Goal: Task Accomplishment & Management: Manage account settings

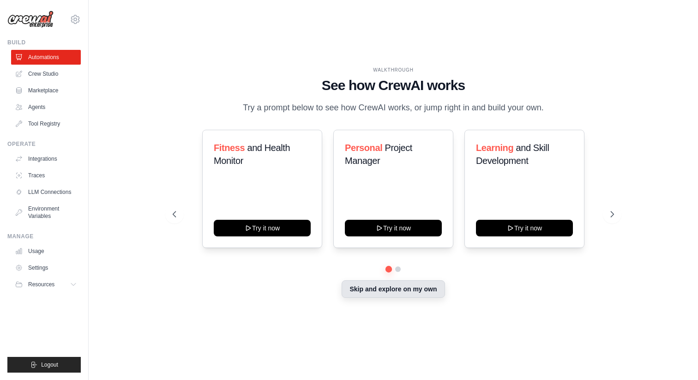
click at [399, 298] on button "Skip and explore on my own" at bounding box center [393, 289] width 103 height 18
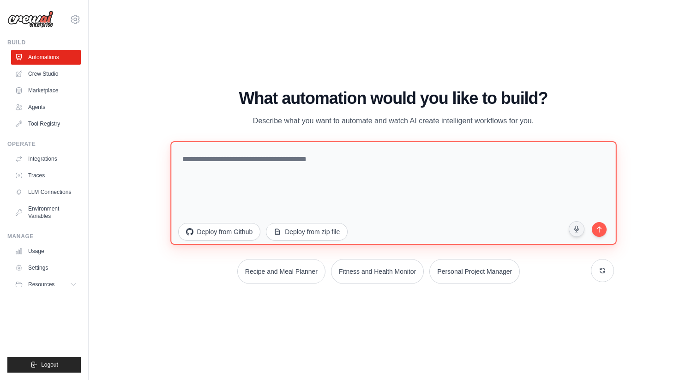
click at [410, 198] on textarea at bounding box center [393, 192] width 446 height 103
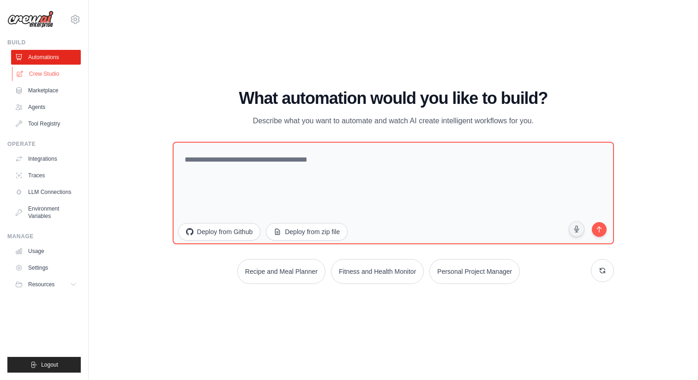
click at [34, 77] on link "Crew Studio" at bounding box center [47, 73] width 70 height 15
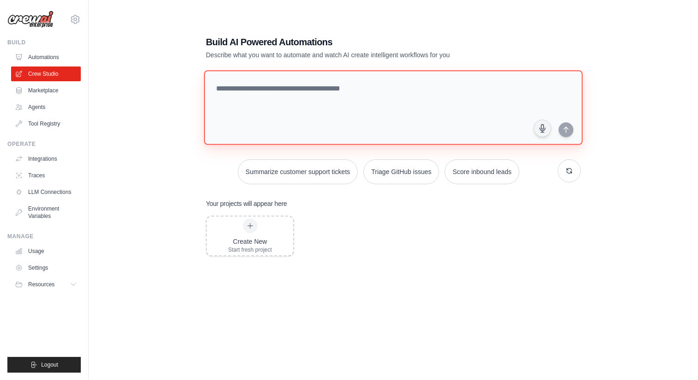
click at [294, 96] on textarea at bounding box center [393, 107] width 378 height 75
click at [40, 108] on link "Agents" at bounding box center [47, 107] width 70 height 15
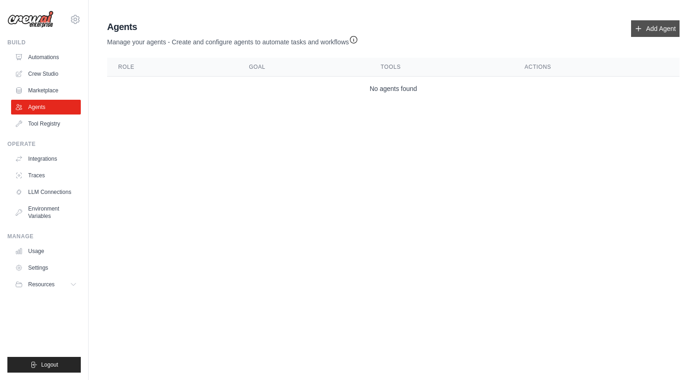
click at [644, 29] on link "Add Agent" at bounding box center [655, 28] width 48 height 17
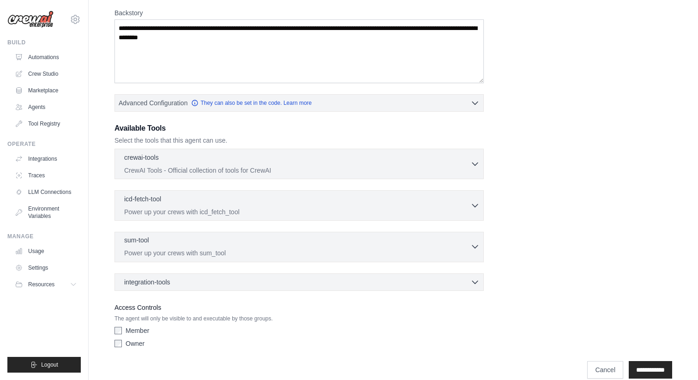
scroll to position [157, 0]
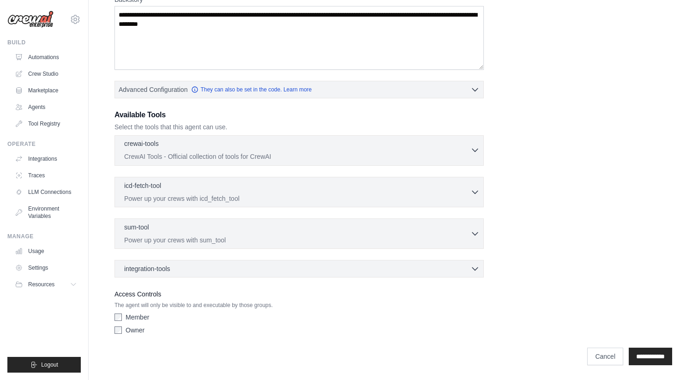
click at [330, 151] on div "crewai-tools 0 selected CrewAI Tools - Official collection of tools for CrewAI" at bounding box center [297, 150] width 346 height 22
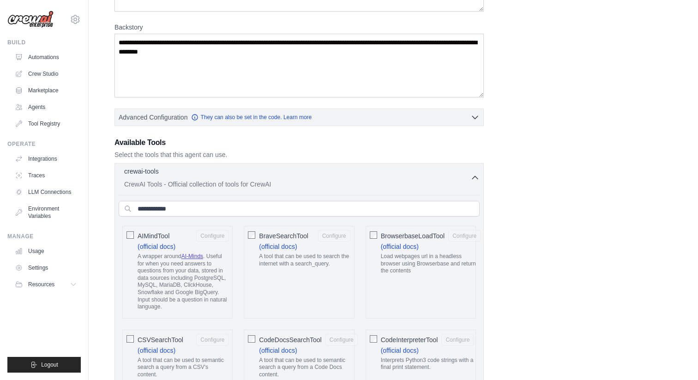
click at [408, 186] on p "CrewAI Tools - Official collection of tools for CrewAI" at bounding box center [297, 184] width 346 height 9
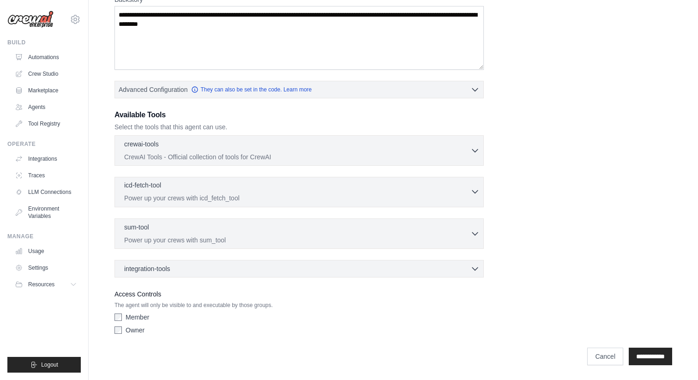
click at [384, 186] on div "icd-fetch-tool 0 selected" at bounding box center [297, 185] width 346 height 11
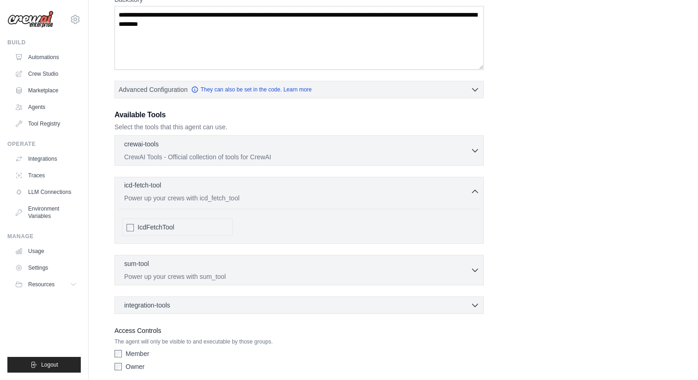
click at [384, 186] on div "icd-fetch-tool 0 selected" at bounding box center [297, 185] width 346 height 11
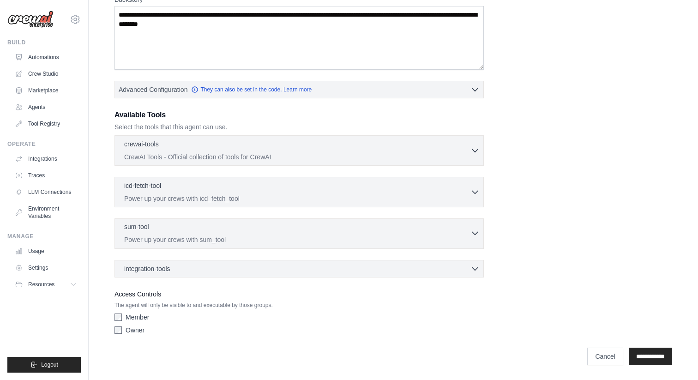
click at [381, 228] on div "sum-tool 0 selected" at bounding box center [297, 227] width 346 height 11
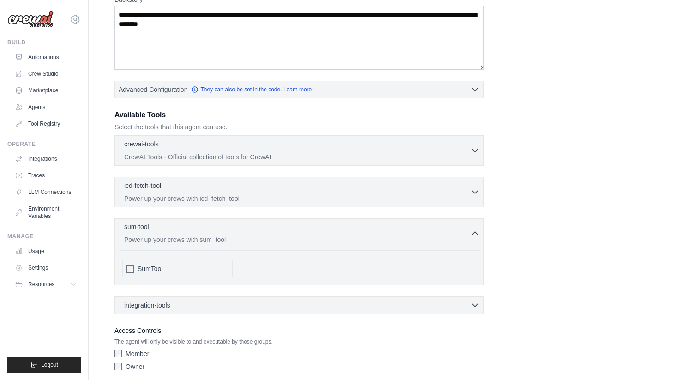
click at [381, 228] on div "sum-tool 0 selected" at bounding box center [297, 227] width 346 height 11
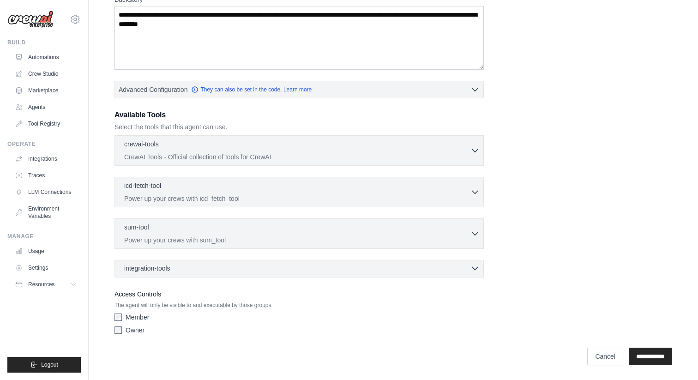
click at [472, 269] on icon "button" at bounding box center [474, 268] width 9 height 9
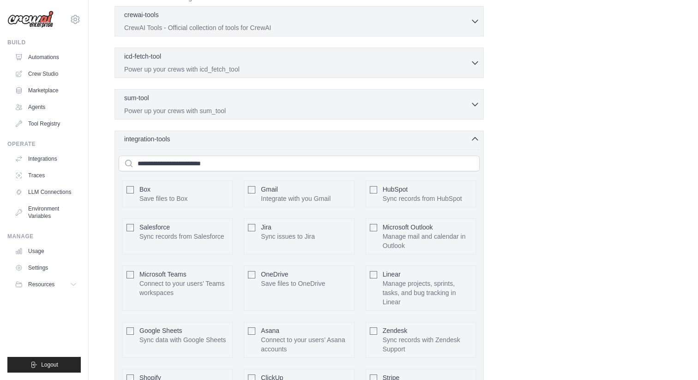
scroll to position [305, 0]
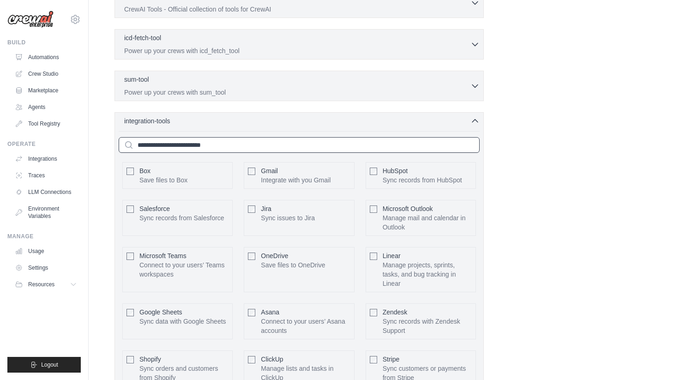
click at [363, 147] on input "text" at bounding box center [299, 145] width 361 height 16
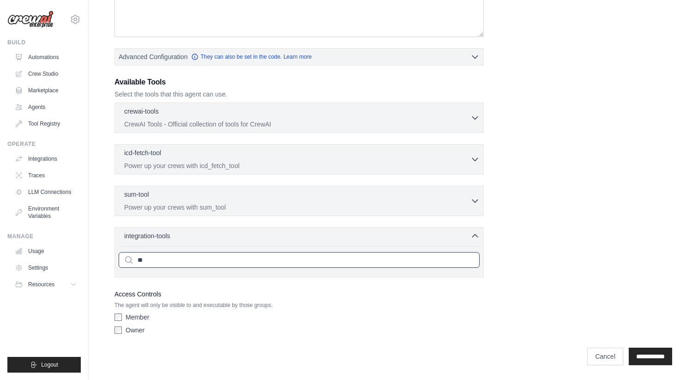
type input "*"
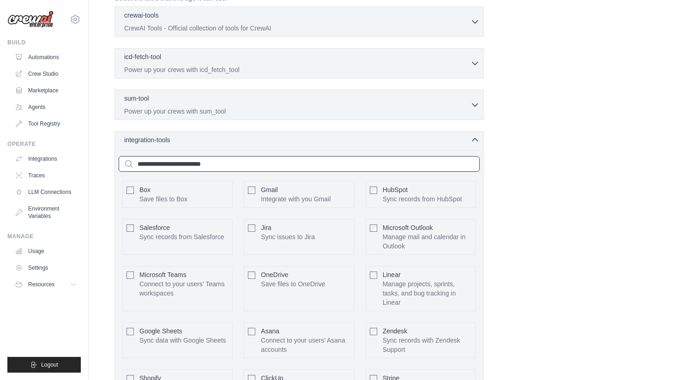
scroll to position [280, 0]
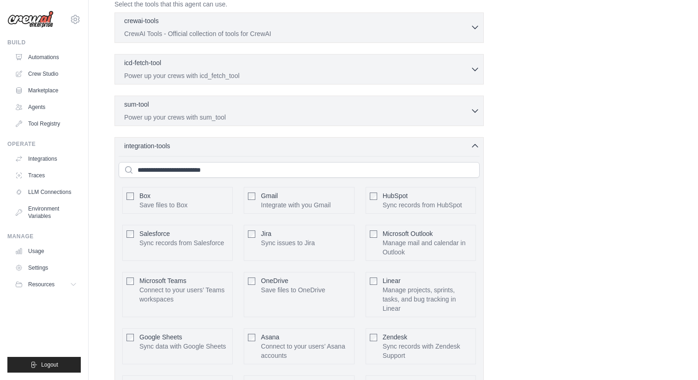
click at [421, 25] on div "crewai-tools 0 selected" at bounding box center [297, 21] width 346 height 11
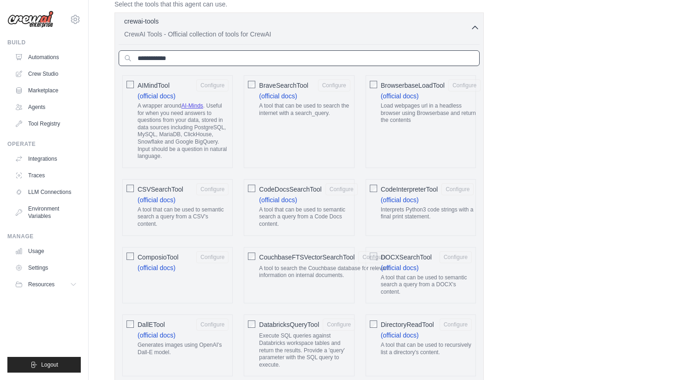
click at [214, 62] on input "text" at bounding box center [299, 58] width 361 height 16
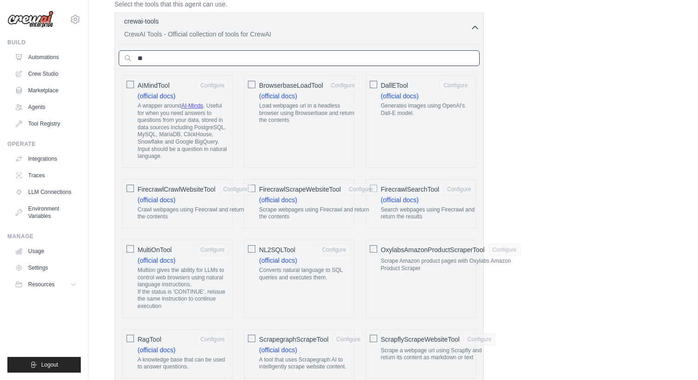
type input "*"
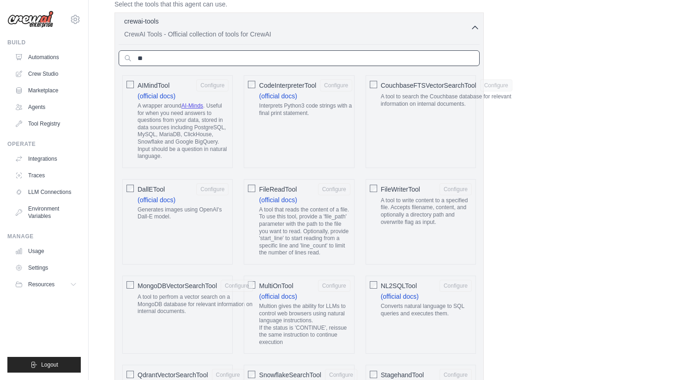
type input "*"
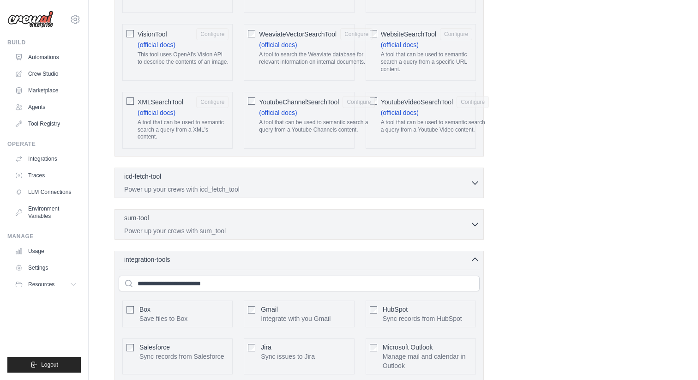
scroll to position [1946, 0]
click at [303, 182] on div "icd-fetch-tool 0 selected" at bounding box center [297, 176] width 346 height 11
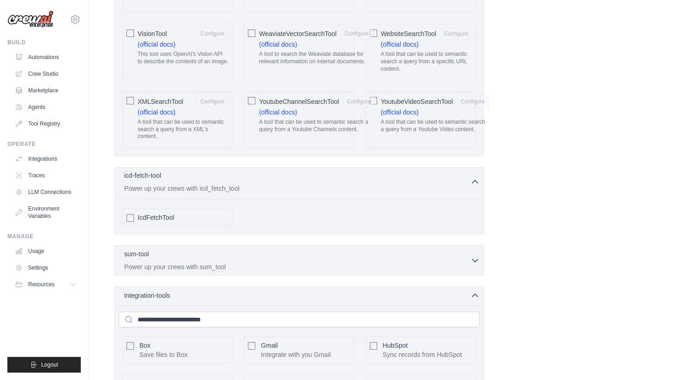
click at [303, 182] on div "icd-fetch-tool 0 selected" at bounding box center [297, 176] width 346 height 11
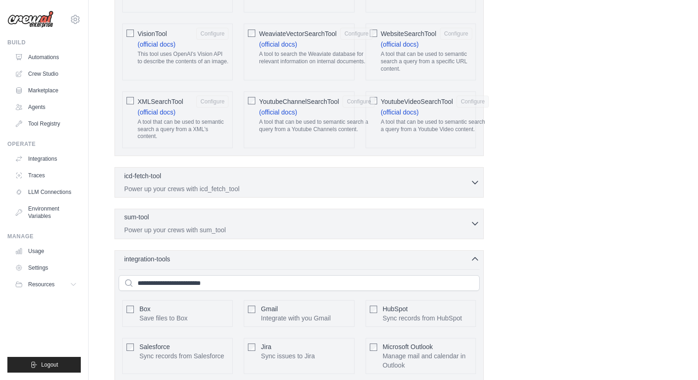
click at [303, 234] on p "Power up your crews with sum_tool" at bounding box center [297, 229] width 346 height 9
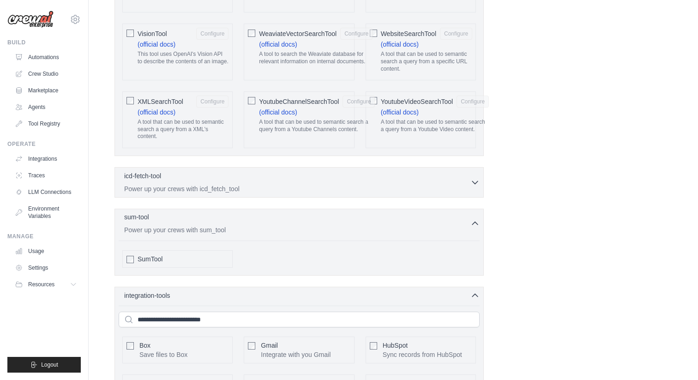
click at [303, 234] on p "Power up your crews with sum_tool" at bounding box center [297, 229] width 346 height 9
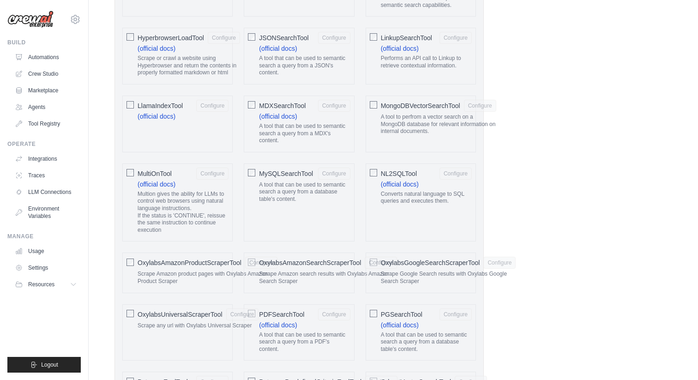
scroll to position [885, 0]
click at [43, 159] on link "Integrations" at bounding box center [47, 158] width 70 height 15
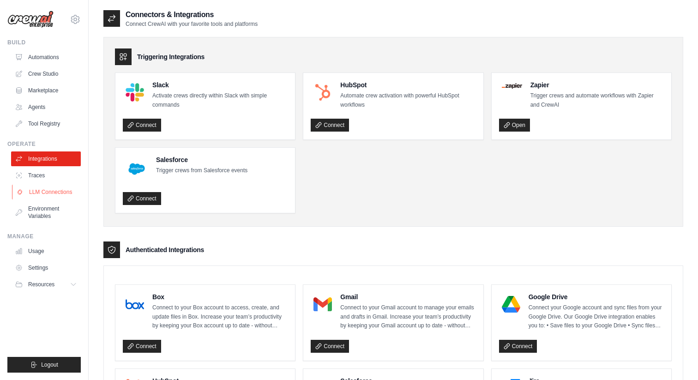
click at [44, 189] on link "LLM Connections" at bounding box center [47, 192] width 70 height 15
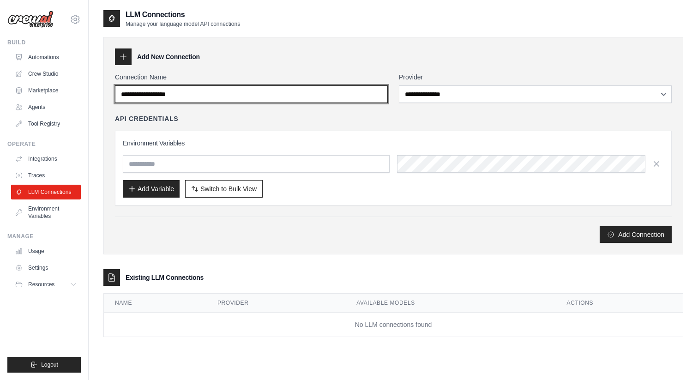
drag, startPoint x: 213, startPoint y: 95, endPoint x: 112, endPoint y: 95, distance: 101.5
click at [110, 95] on div "**********" at bounding box center [393, 145] width 580 height 217
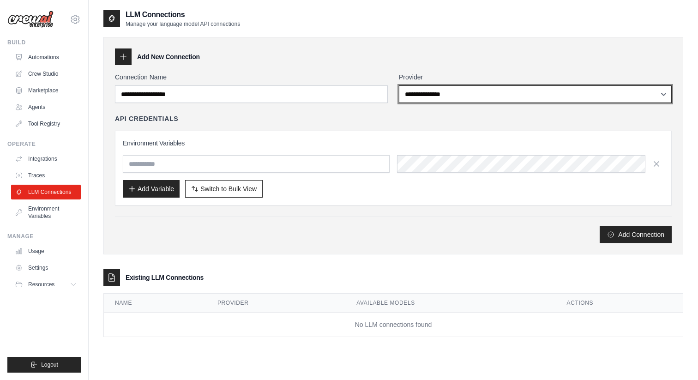
click at [468, 96] on select "**********" at bounding box center [535, 94] width 273 height 18
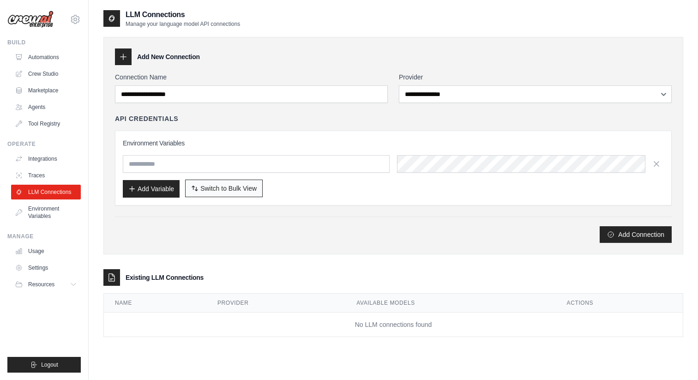
click at [240, 195] on button "Switch to Bulk View Switch to Table View" at bounding box center [224, 189] width 78 height 18
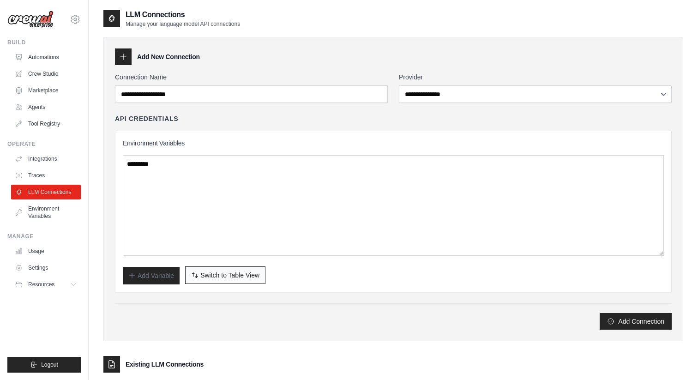
click at [230, 269] on button "Switch to Bulk View Switch to Table View" at bounding box center [225, 275] width 80 height 18
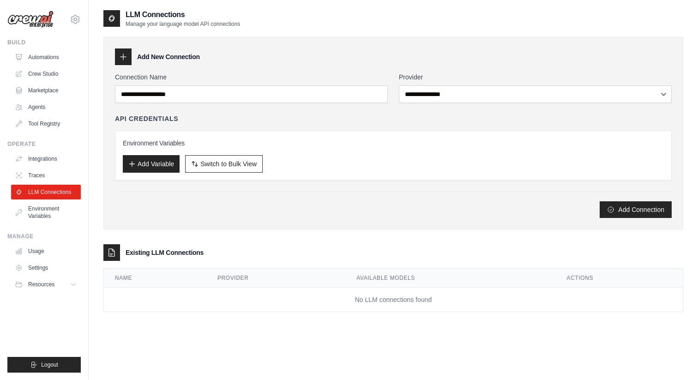
scroll to position [18, 0]
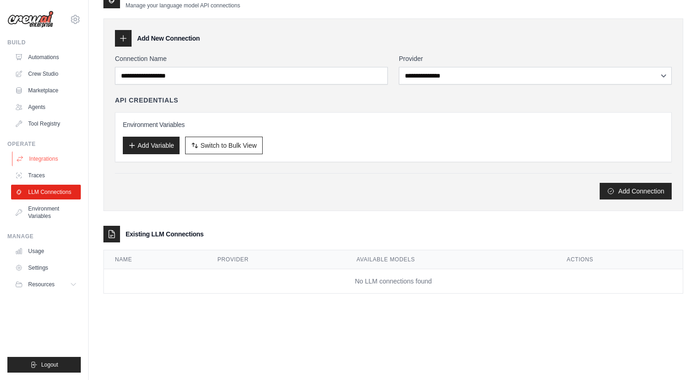
click at [48, 157] on link "Integrations" at bounding box center [47, 158] width 70 height 15
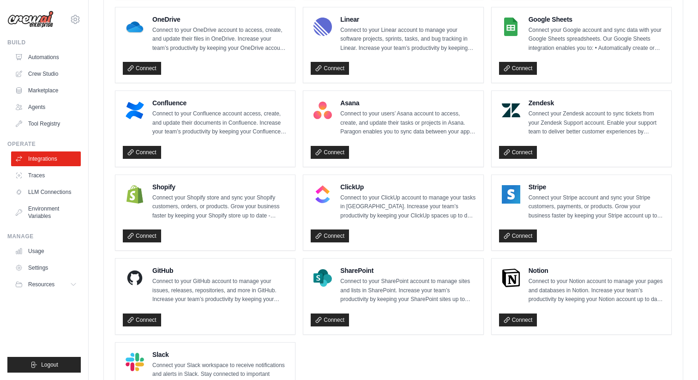
scroll to position [594, 0]
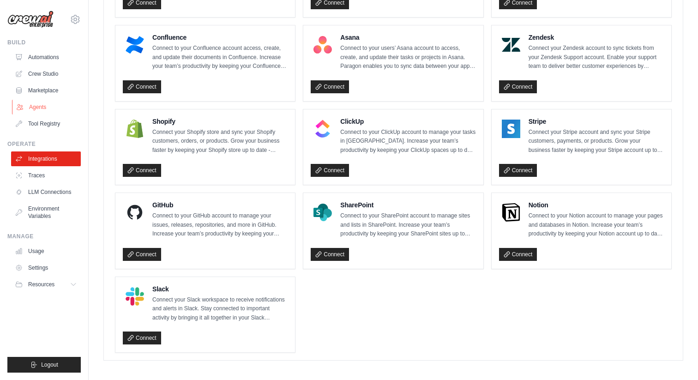
click at [33, 105] on link "Agents" at bounding box center [47, 107] width 70 height 15
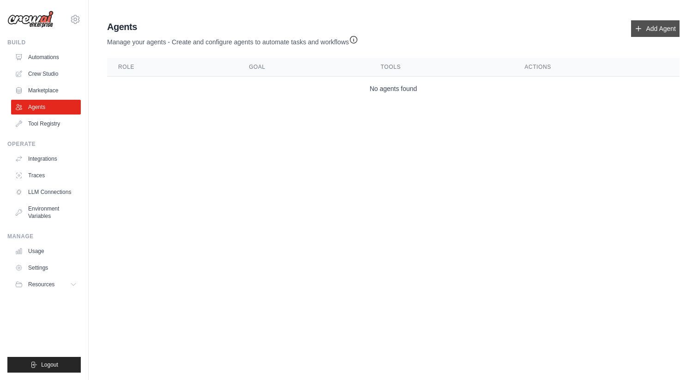
click at [636, 32] on icon at bounding box center [638, 28] width 7 height 7
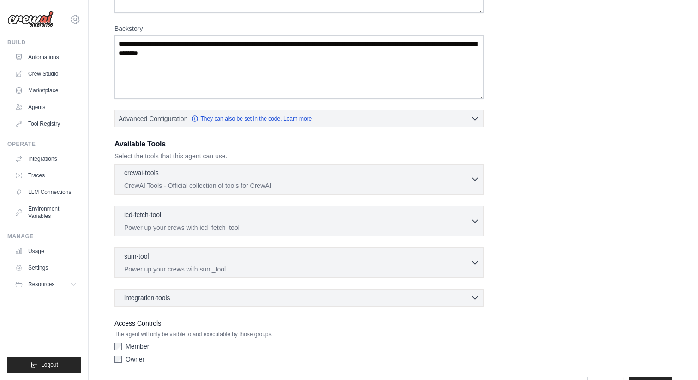
scroll to position [131, 0]
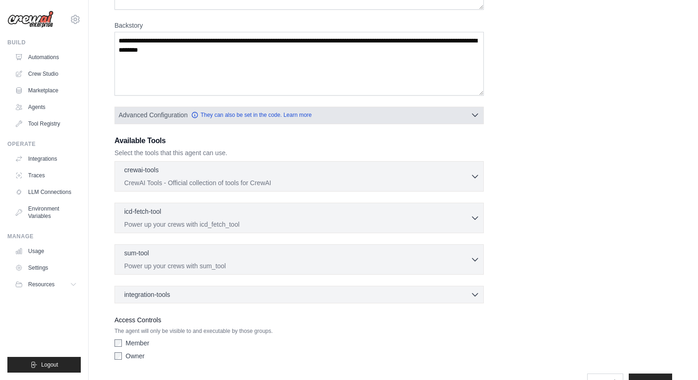
click at [157, 115] on span "Advanced Configuration" at bounding box center [153, 114] width 69 height 9
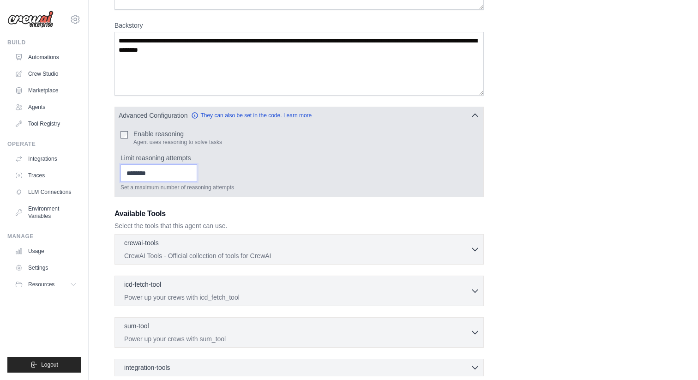
click at [152, 169] on input "Limit reasoning attempts" at bounding box center [158, 173] width 77 height 18
click at [168, 172] on input "Limit reasoning attempts" at bounding box center [158, 173] width 77 height 18
click at [134, 112] on span "Advanced Configuration" at bounding box center [153, 114] width 69 height 9
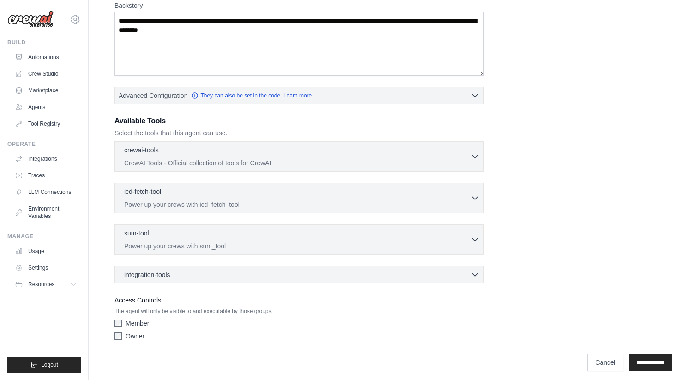
scroll to position [157, 0]
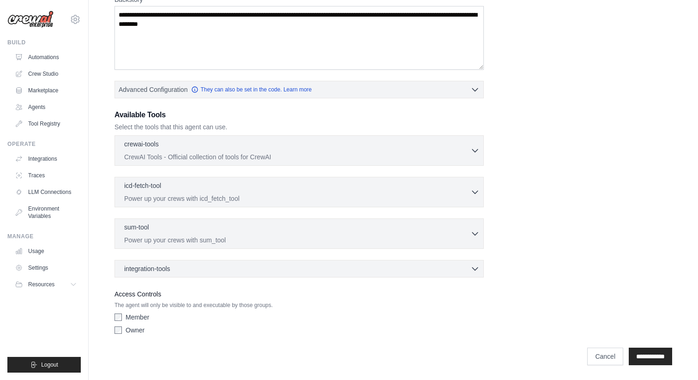
click at [252, 180] on div "icd-fetch-tool 0 selected Power up your crews with icd_fetch_tool IcdFetchTool" at bounding box center [298, 192] width 369 height 30
click at [252, 187] on div "icd-fetch-tool 0 selected" at bounding box center [297, 185] width 346 height 11
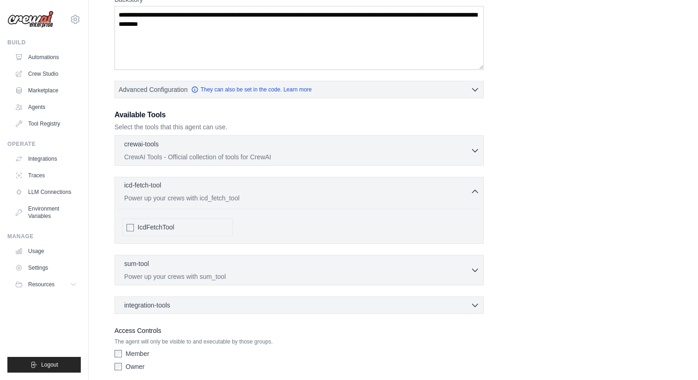
click at [252, 187] on div "icd-fetch-tool 0 selected" at bounding box center [297, 185] width 346 height 11
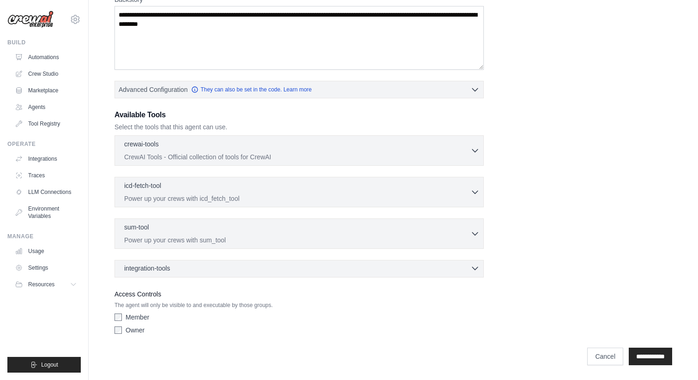
click at [202, 265] on div "integration-tools 0 selected" at bounding box center [301, 268] width 355 height 9
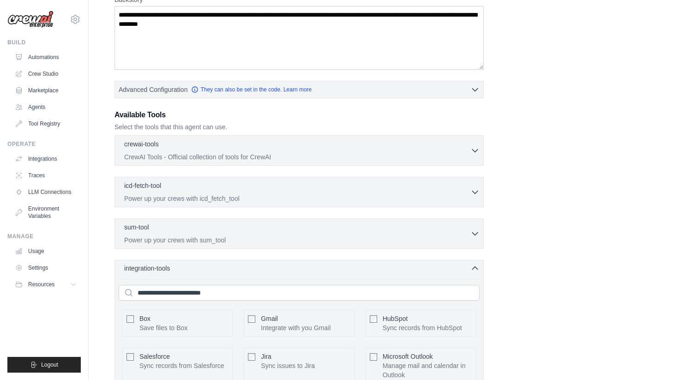
click at [202, 265] on div "integration-tools 0 selected" at bounding box center [301, 268] width 355 height 9
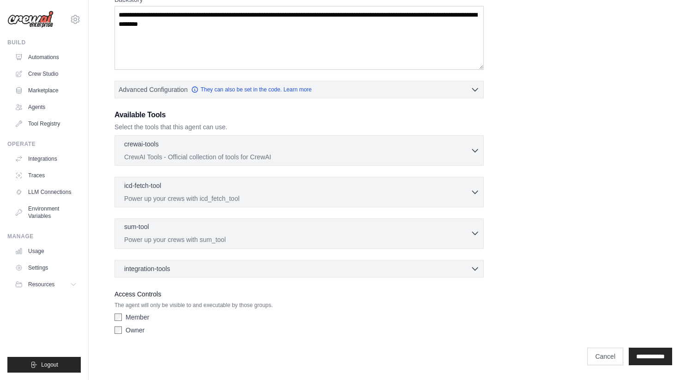
click at [195, 226] on div "sum-tool 0 selected" at bounding box center [297, 227] width 346 height 11
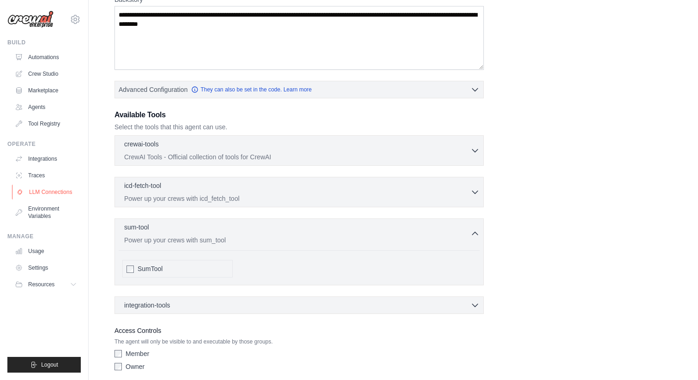
click at [48, 191] on link "LLM Connections" at bounding box center [47, 192] width 70 height 15
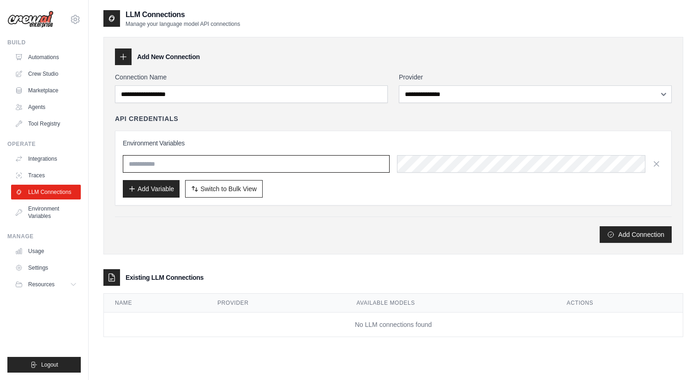
click at [203, 165] on input "text" at bounding box center [256, 164] width 267 height 18
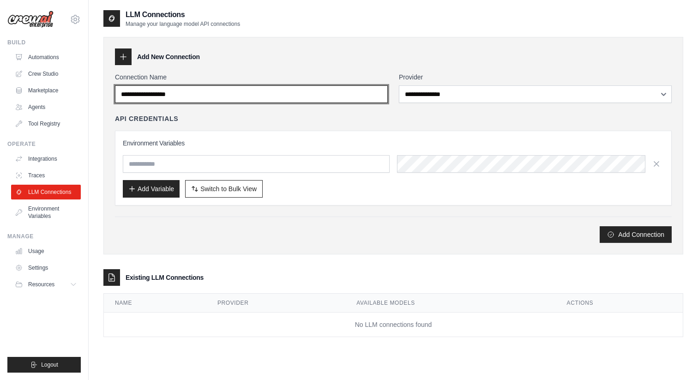
click at [226, 99] on input "Connection Name" at bounding box center [251, 94] width 273 height 18
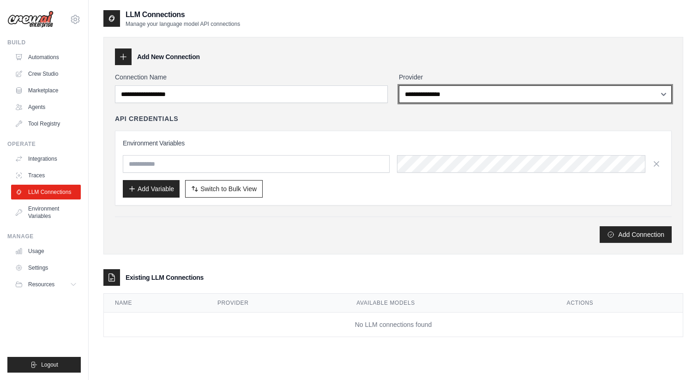
click at [414, 95] on select "**********" at bounding box center [535, 94] width 273 height 18
select select "******"
click at [399, 85] on select "**********" at bounding box center [535, 94] width 273 height 18
click at [429, 97] on select "**********" at bounding box center [535, 94] width 273 height 18
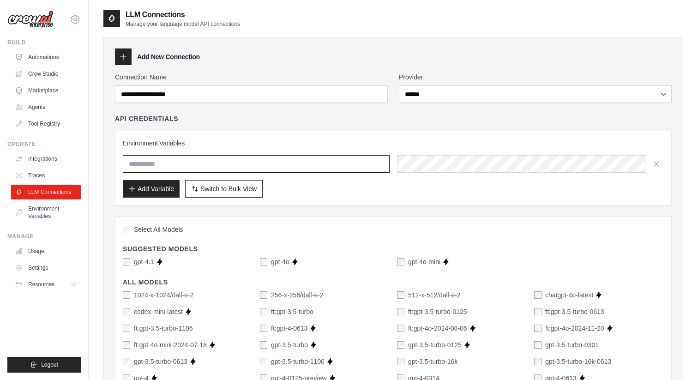
click at [243, 165] on input "text" at bounding box center [256, 164] width 267 height 18
paste input "**********"
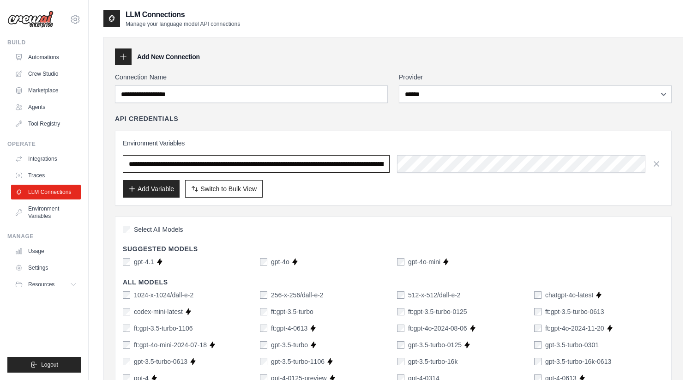
scroll to position [0, 383]
type input "**********"
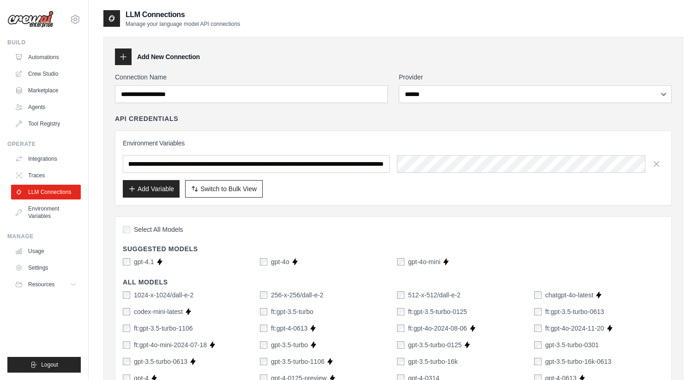
click at [294, 138] on div "**********" at bounding box center [393, 168] width 557 height 75
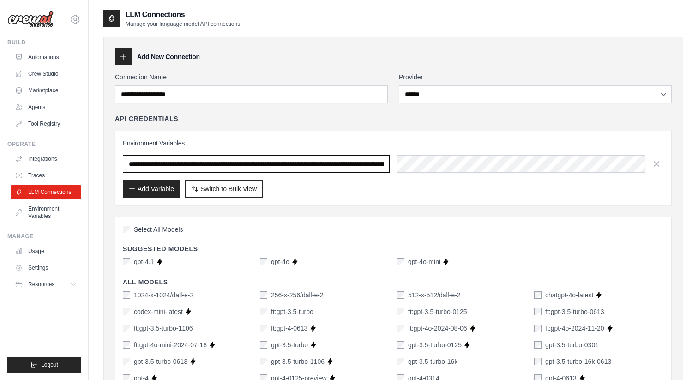
click at [335, 160] on input "**********" at bounding box center [256, 164] width 267 height 18
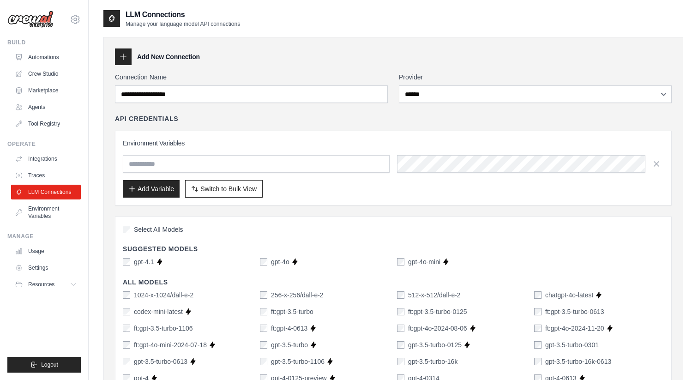
click at [294, 143] on h3 "Environment Variables" at bounding box center [393, 142] width 541 height 9
click at [388, 194] on div "Add Variable Switch to Bulk View Switch to Table View" at bounding box center [393, 189] width 541 height 18
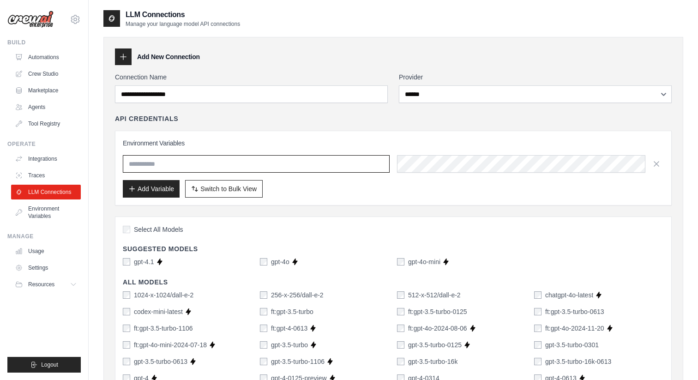
click at [190, 168] on input "text" at bounding box center [256, 164] width 267 height 18
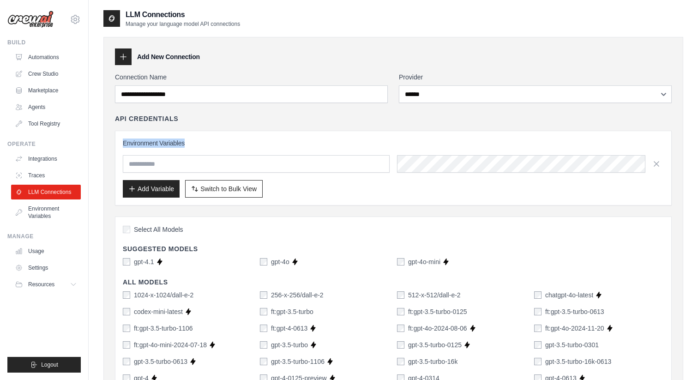
drag, startPoint x: 191, startPoint y: 143, endPoint x: 102, endPoint y: 143, distance: 89.1
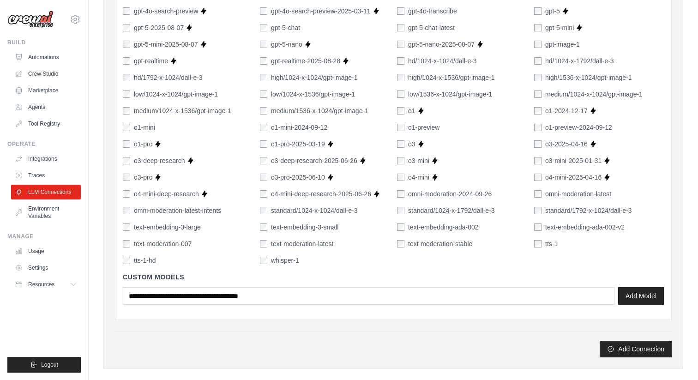
scroll to position [629, 0]
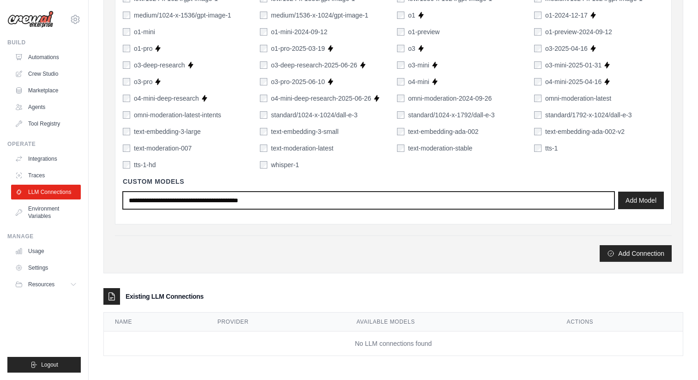
drag, startPoint x: 299, startPoint y: 200, endPoint x: 96, endPoint y: 198, distance: 202.6
click at [197, 205] on input "text" at bounding box center [369, 201] width 492 height 18
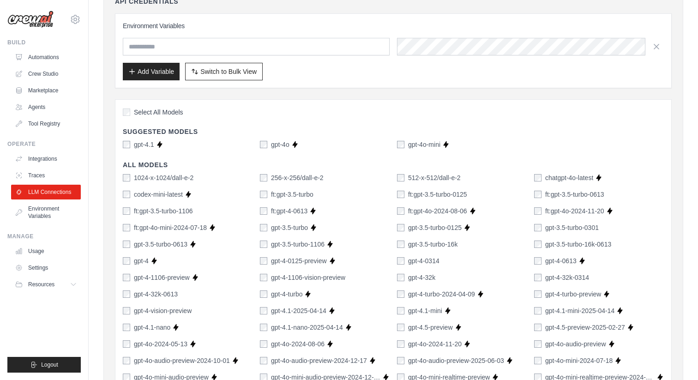
scroll to position [0, 0]
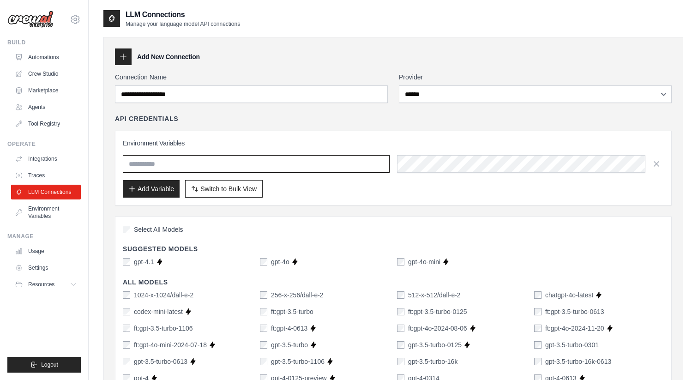
click at [198, 157] on input "text" at bounding box center [256, 164] width 267 height 18
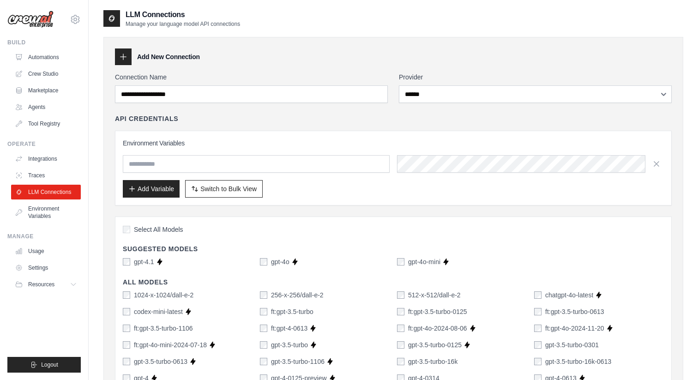
drag, startPoint x: 248, startPoint y: 141, endPoint x: 61, endPoint y: 140, distance: 186.5
click at [234, 137] on div "Environment Variables Add Variable Switch to Bulk View Switch to Table View" at bounding box center [393, 168] width 557 height 75
drag, startPoint x: 200, startPoint y: 140, endPoint x: 113, endPoint y: 139, distance: 86.8
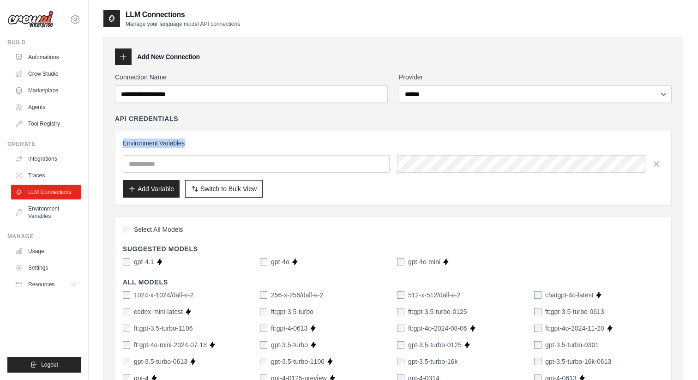
copy h3 "Environment Variables"
